Goal: Navigation & Orientation: Find specific page/section

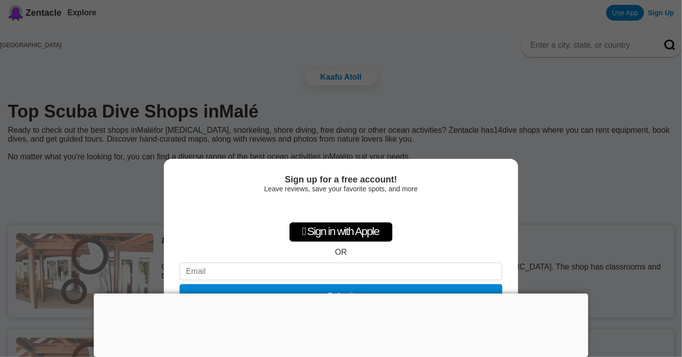
click at [527, 153] on div "Sign up for a free account! Leave reviews, save your favorite spots, and more …" at bounding box center [341, 178] width 682 height 357
click at [521, 152] on div "Sign up for a free account! Leave reviews, save your favorite spots, and more …" at bounding box center [341, 178] width 682 height 357
click at [287, 71] on div "Sign up for a free account! Leave reviews, save your favorite spots, and more …" at bounding box center [341, 178] width 682 height 357
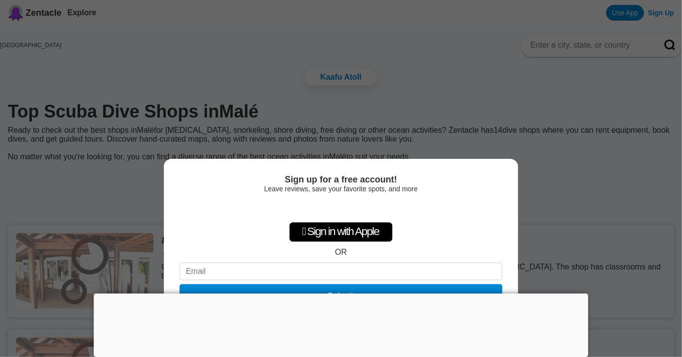
click at [340, 294] on div at bounding box center [341, 294] width 494 height 0
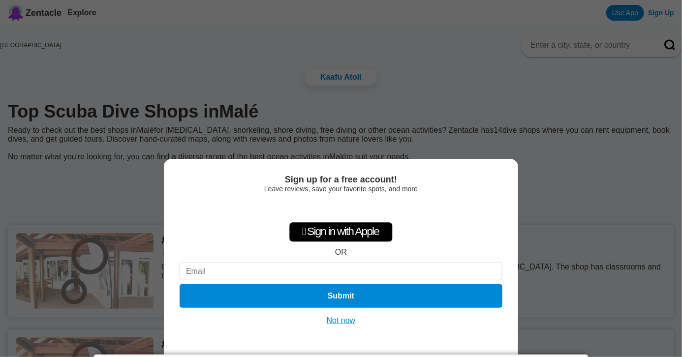
click at [342, 321] on button "Not now" at bounding box center [341, 321] width 35 height 10
